Goal: Communication & Community: Participate in discussion

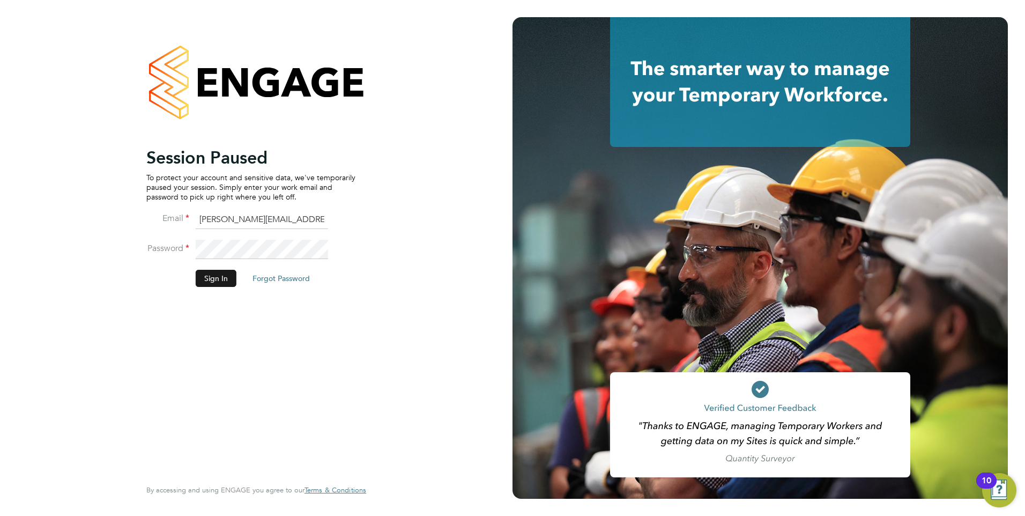
click at [219, 276] on button "Sign In" at bounding box center [216, 278] width 41 height 17
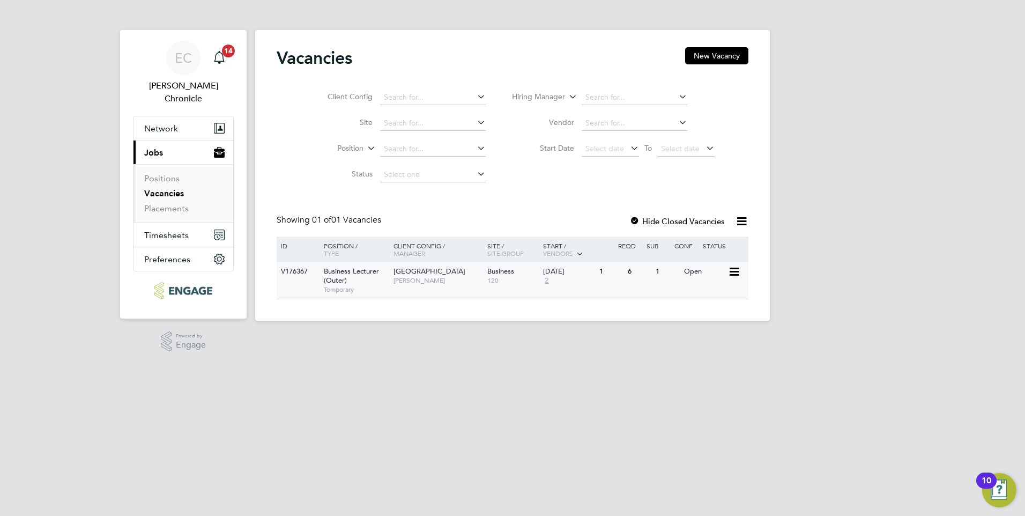
click at [374, 288] on span "Temporary" at bounding box center [356, 289] width 64 height 9
click at [368, 286] on span "Temporary" at bounding box center [356, 289] width 64 height 9
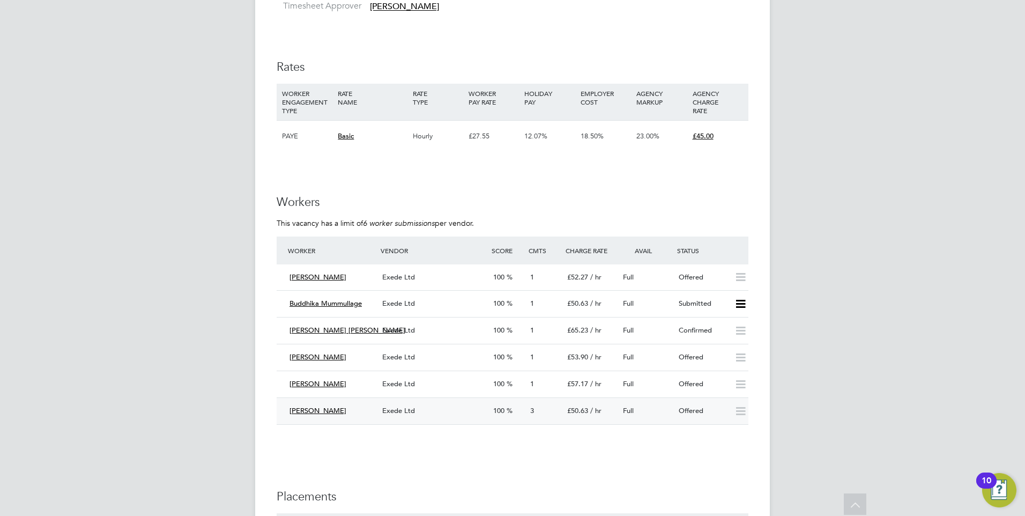
click at [360, 408] on div "[PERSON_NAME]" at bounding box center [331, 411] width 93 height 18
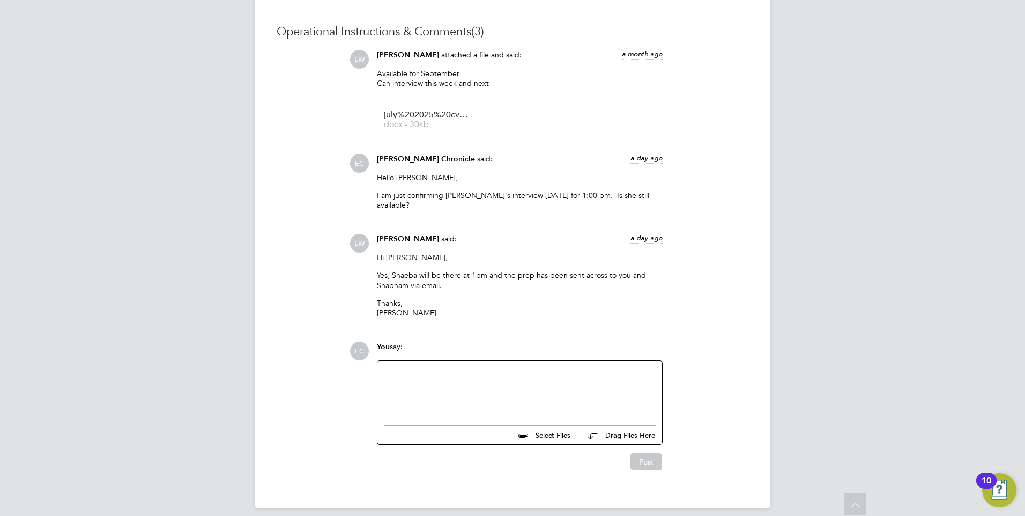
click at [422, 367] on div at bounding box center [520, 390] width 272 height 46
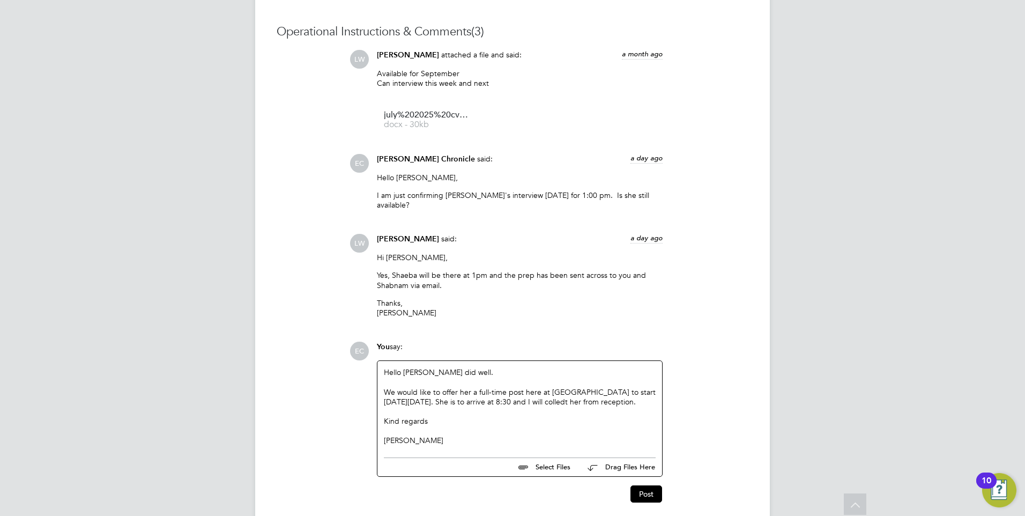
click at [554, 395] on div "We would like to offer her a full-time post here at [GEOGRAPHIC_DATA] to start …" at bounding box center [520, 396] width 272 height 19
click at [554, 393] on div "We would like to offer her a full-time post here at [GEOGRAPHIC_DATA] to start …" at bounding box center [520, 396] width 272 height 19
click at [646, 485] on button "Post" at bounding box center [646, 493] width 32 height 17
